Goal: Task Accomplishment & Management: Manage account settings

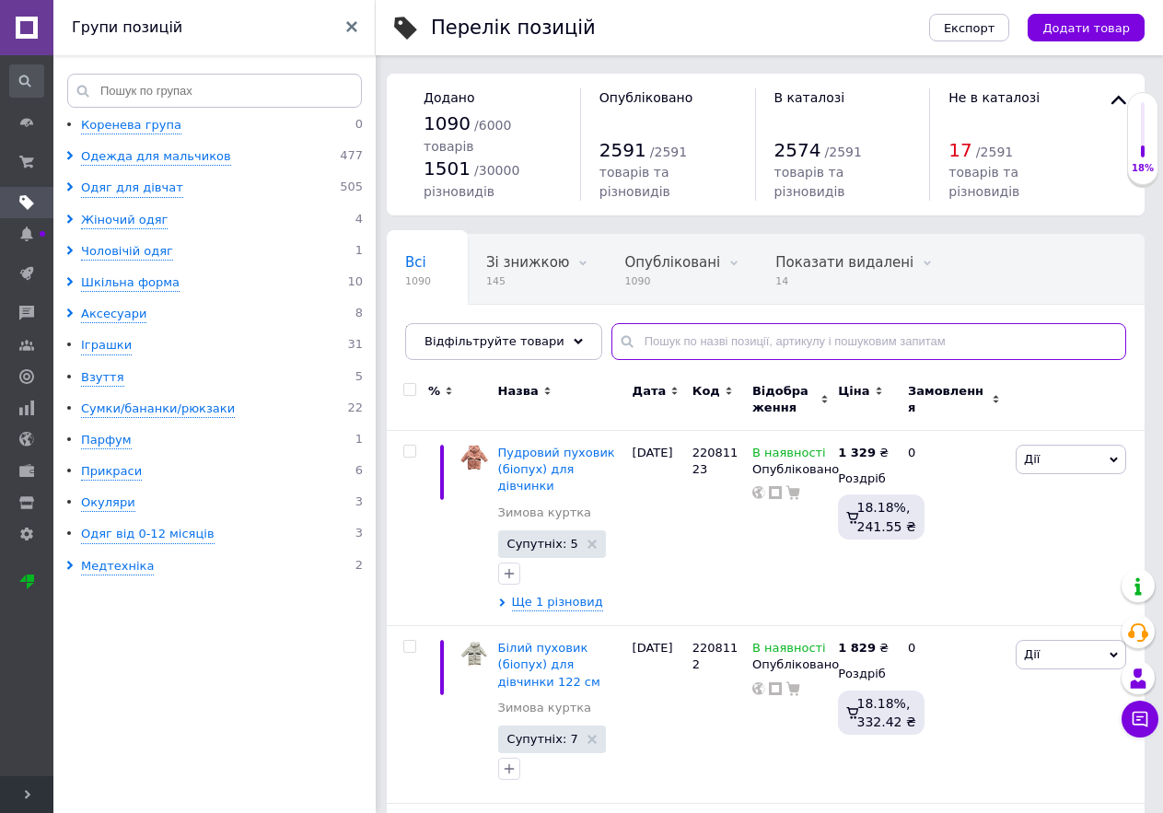
click at [642, 360] on input "text" at bounding box center [868, 341] width 515 height 37
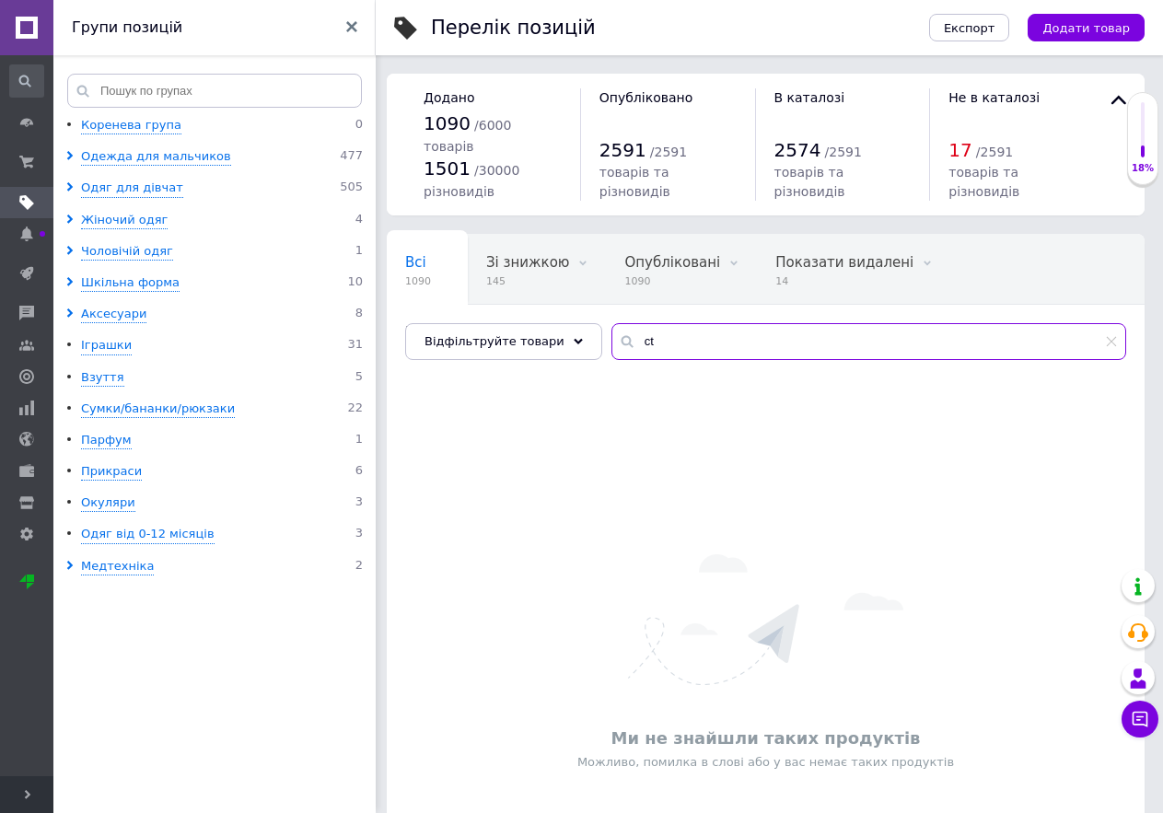
type input "c"
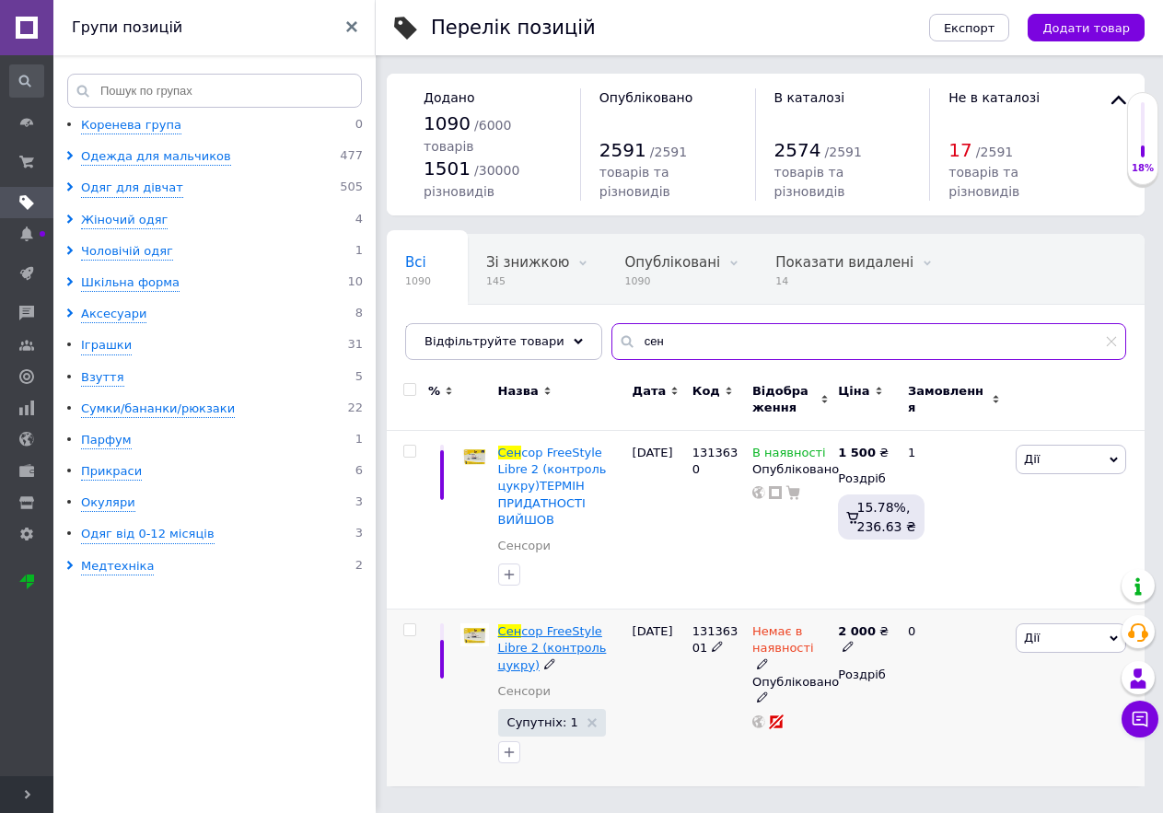
type input "сен"
click at [582, 660] on span "сор FreeStyle Libre 2 (контроль цукру)" at bounding box center [552, 647] width 109 height 47
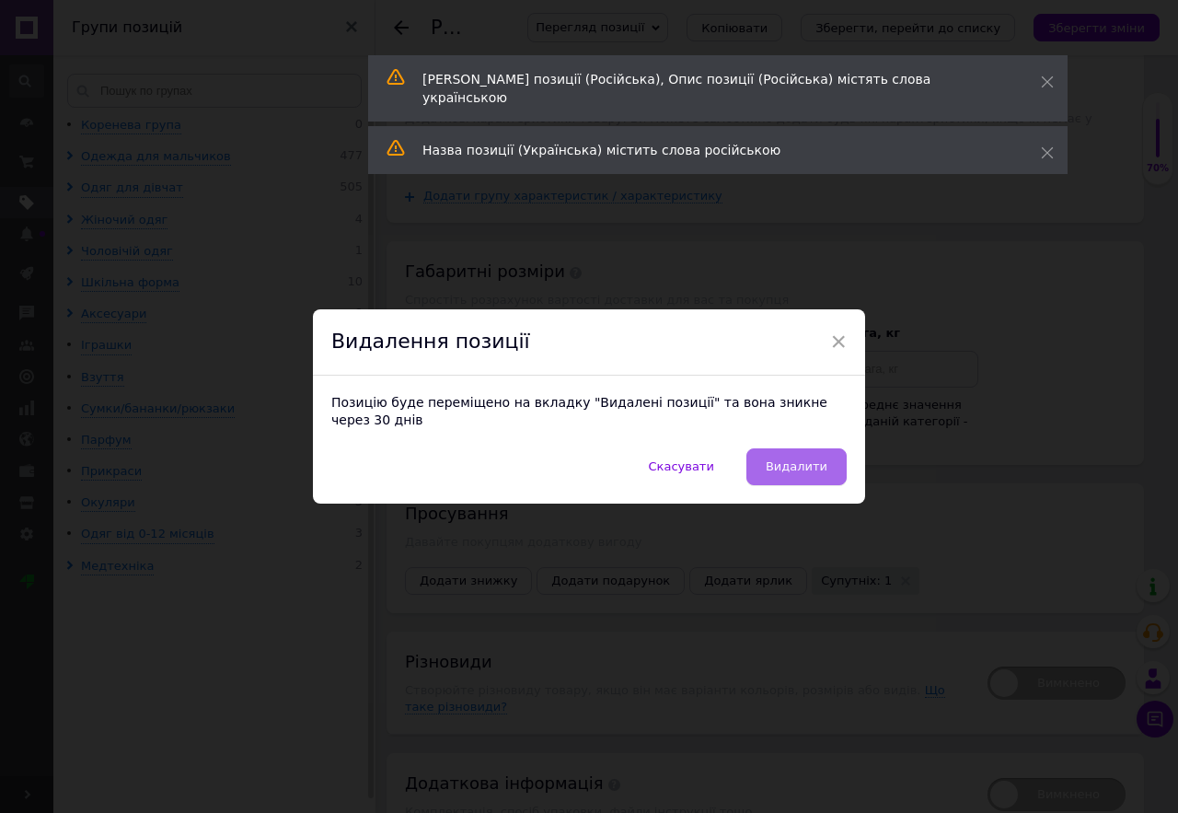
click at [796, 468] on span "Видалити" at bounding box center [797, 466] width 62 height 14
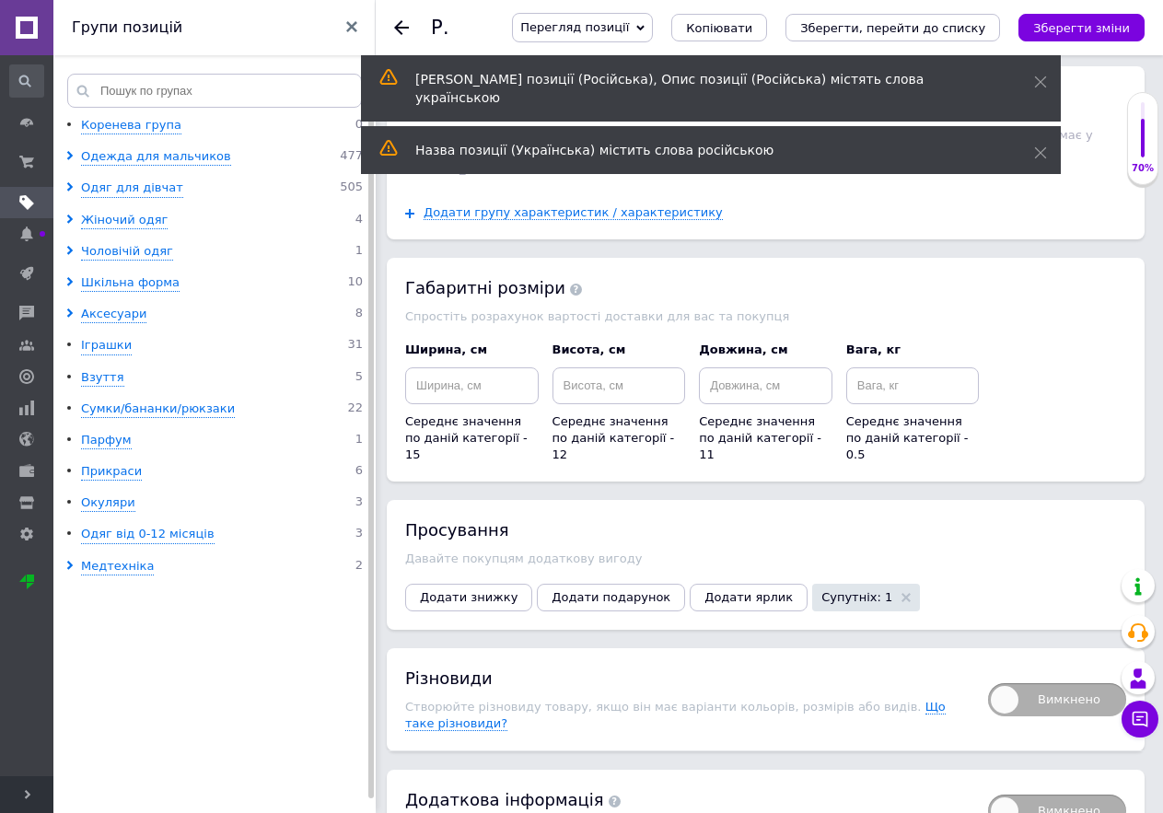
radio input "false"
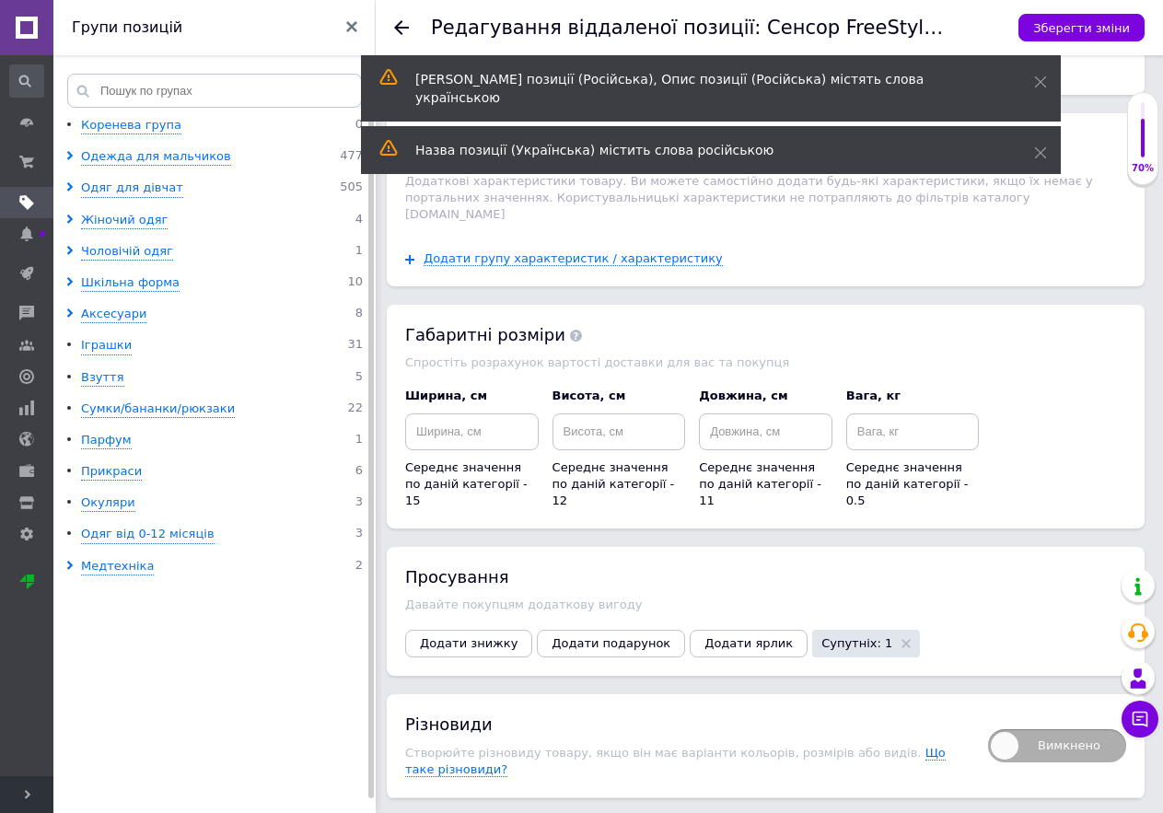
scroll to position [2645, 0]
